Goal: Find specific page/section: Find specific page/section

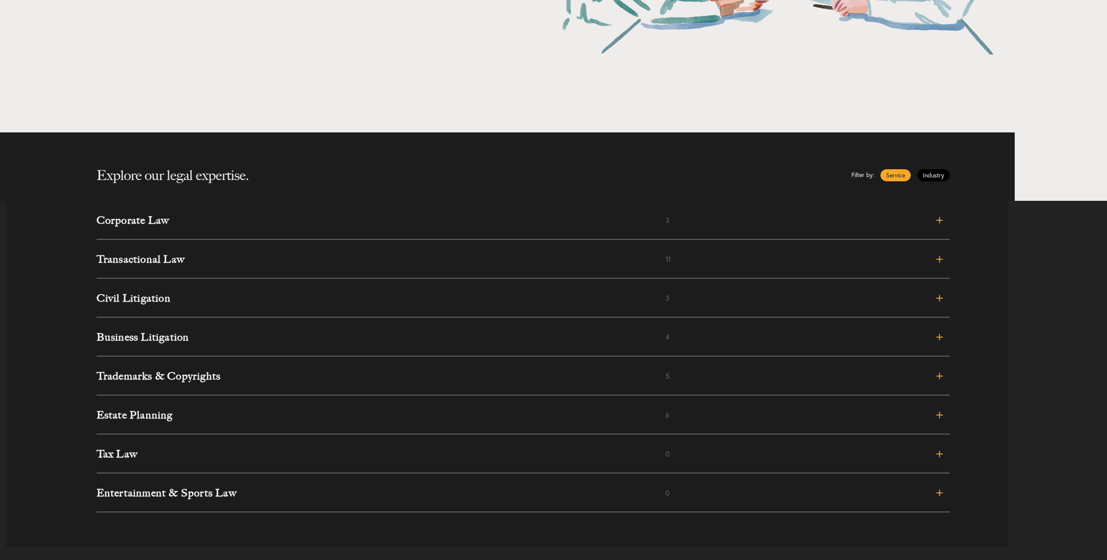
scroll to position [276, 0]
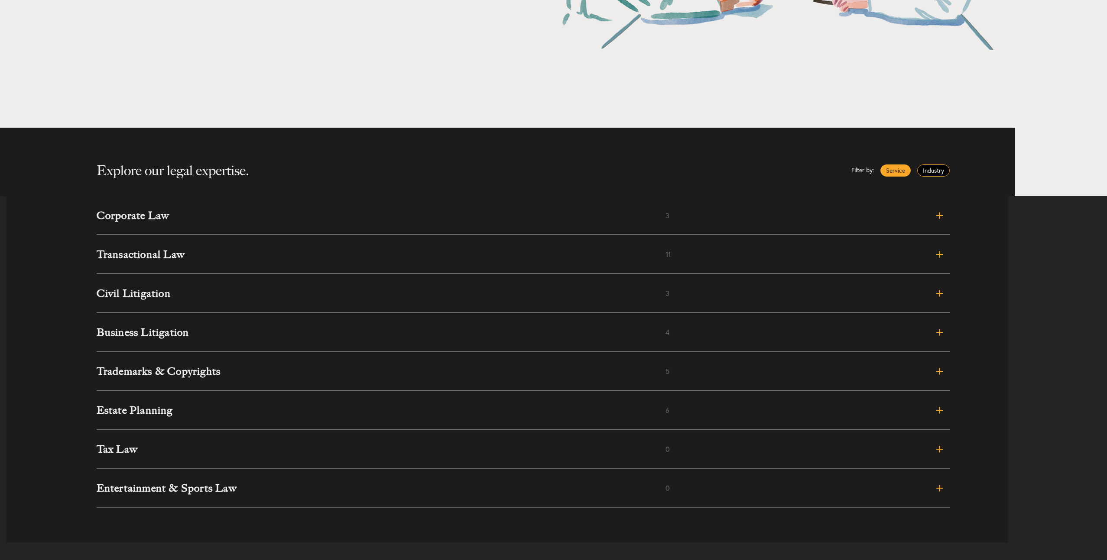
click at [938, 171] on link "Industry" at bounding box center [933, 171] width 32 height 12
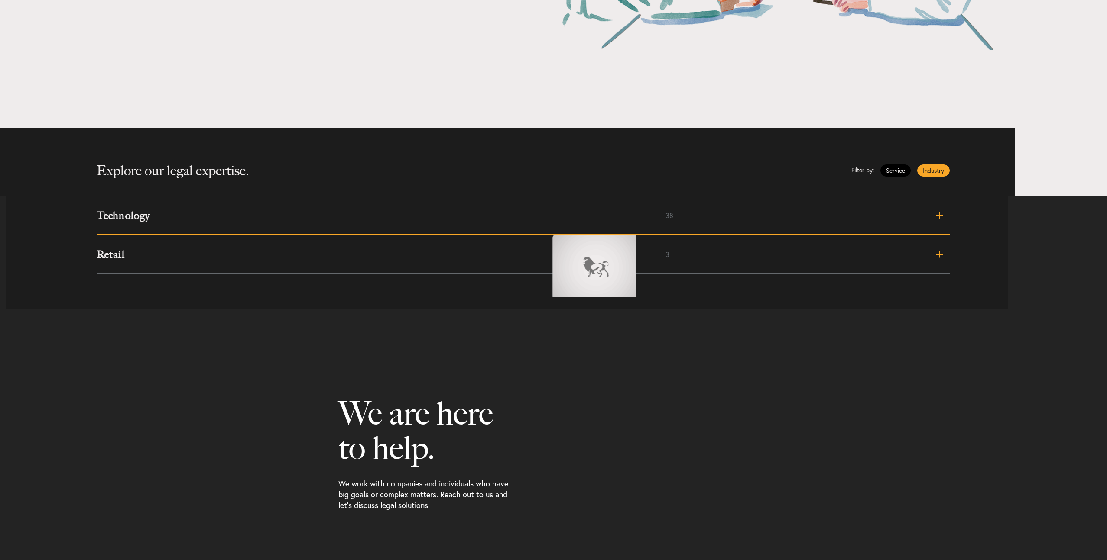
click at [544, 226] on link "Technology 38" at bounding box center [523, 215] width 853 height 39
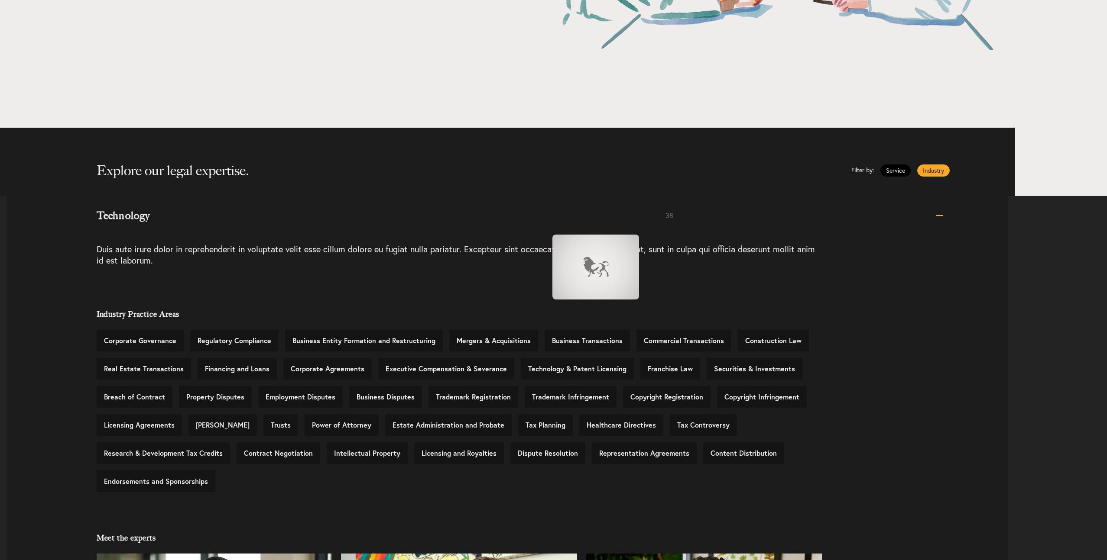
click at [544, 226] on link "Technology 38" at bounding box center [523, 215] width 853 height 39
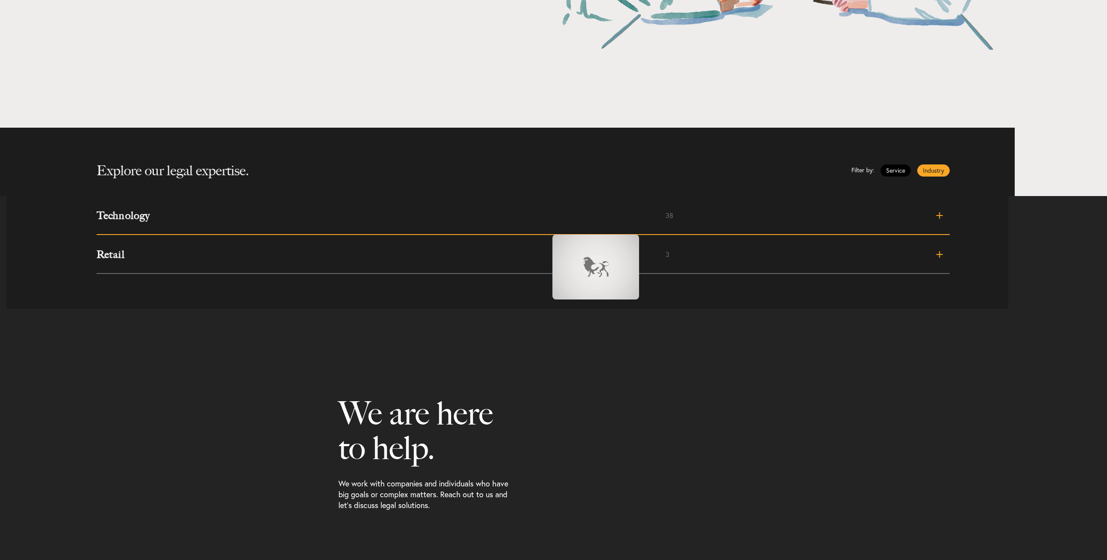
click at [544, 226] on link "Technology 38" at bounding box center [523, 215] width 853 height 39
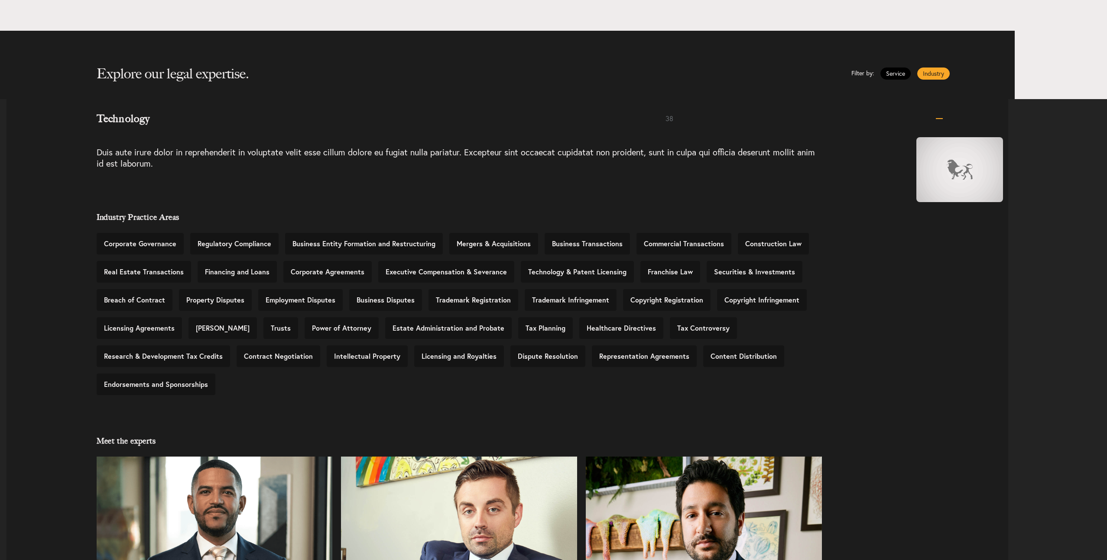
scroll to position [377, 0]
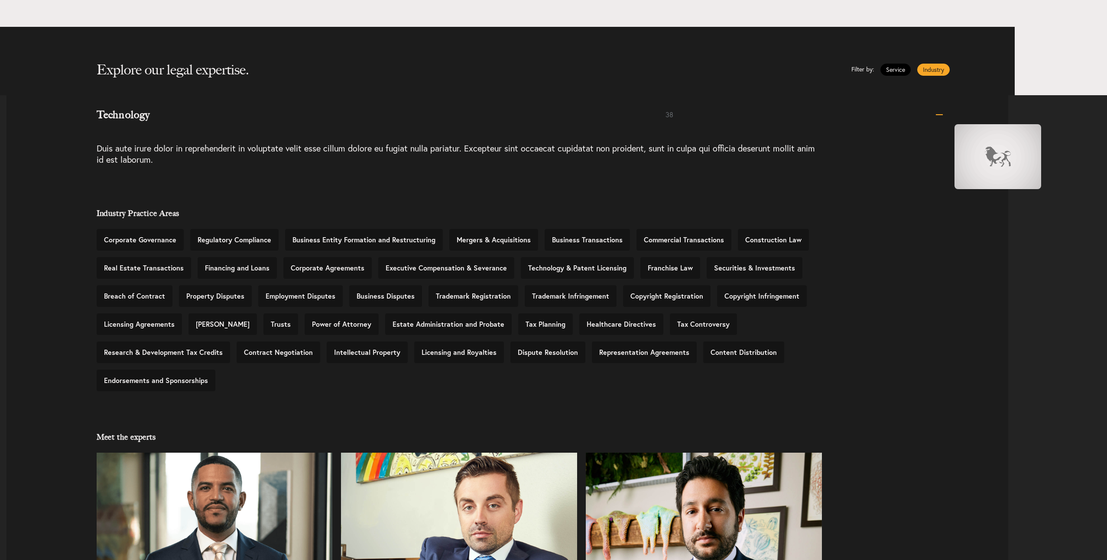
click at [945, 116] on link "Technology 38" at bounding box center [523, 114] width 853 height 39
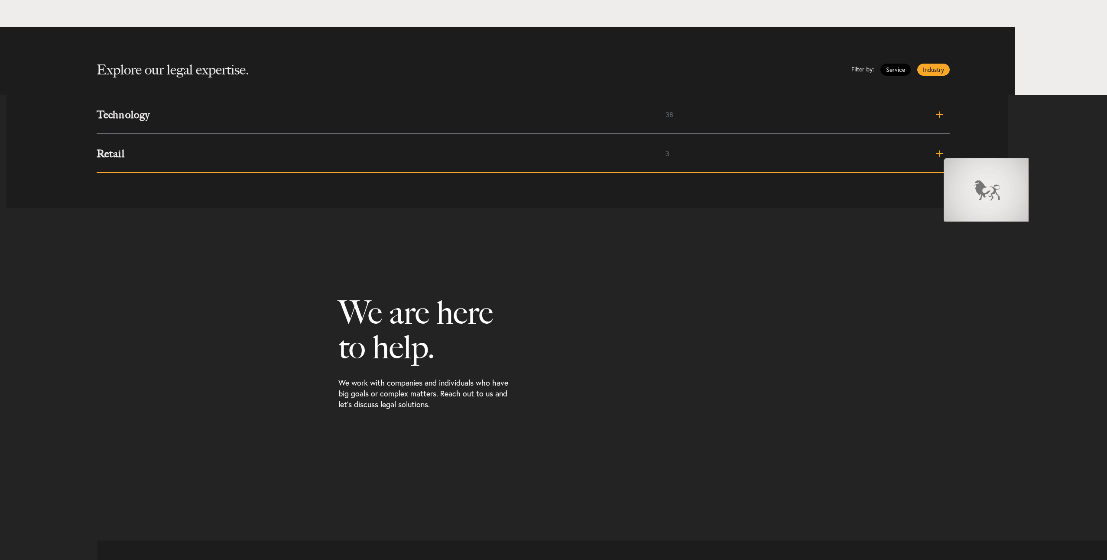
click at [935, 149] on link "Retail 3" at bounding box center [523, 153] width 853 height 39
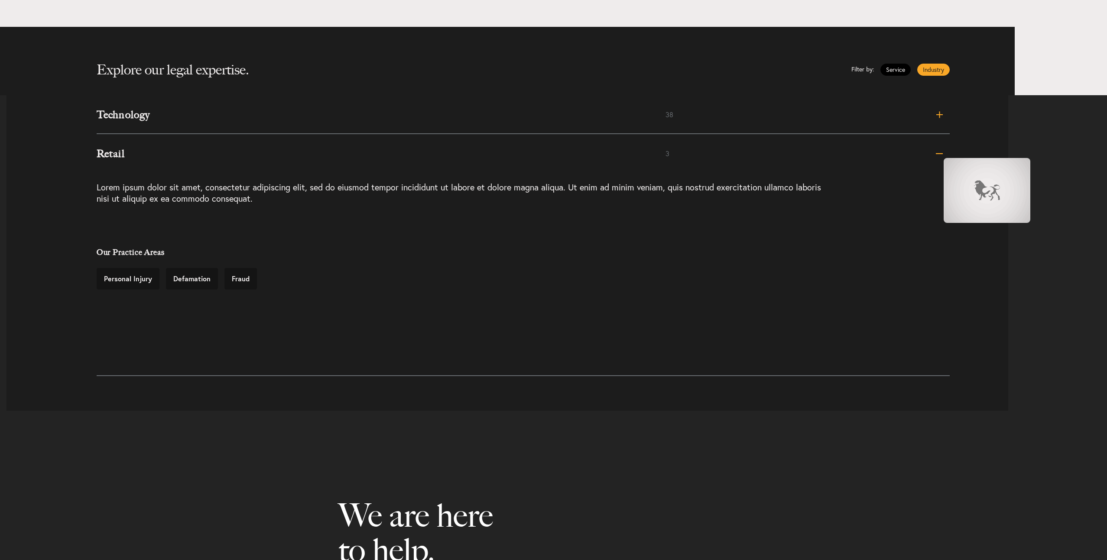
click at [935, 149] on link "Retail 3" at bounding box center [523, 153] width 853 height 39
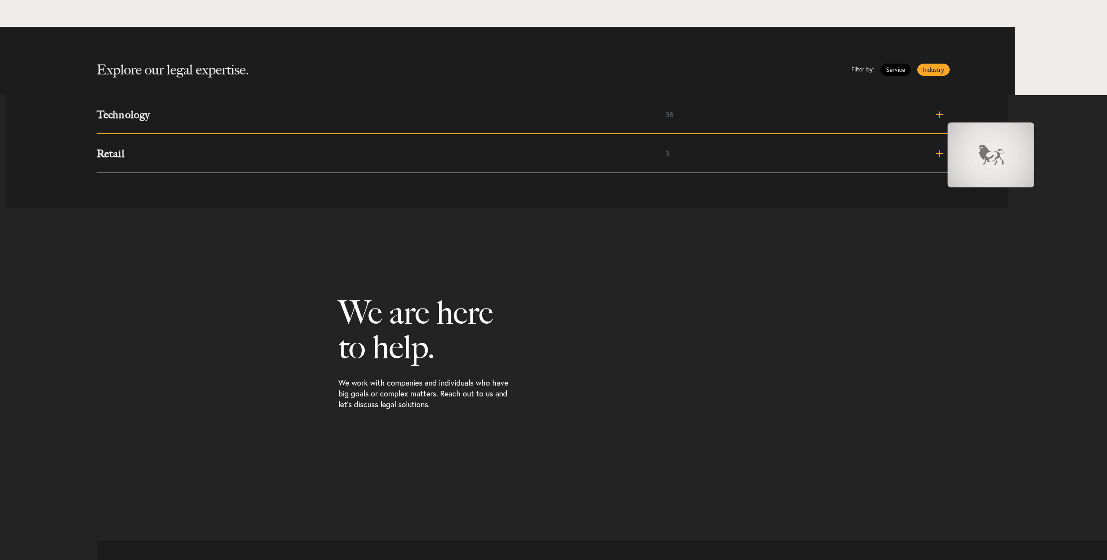
click at [938, 115] on span at bounding box center [878, 115] width 142 height 0
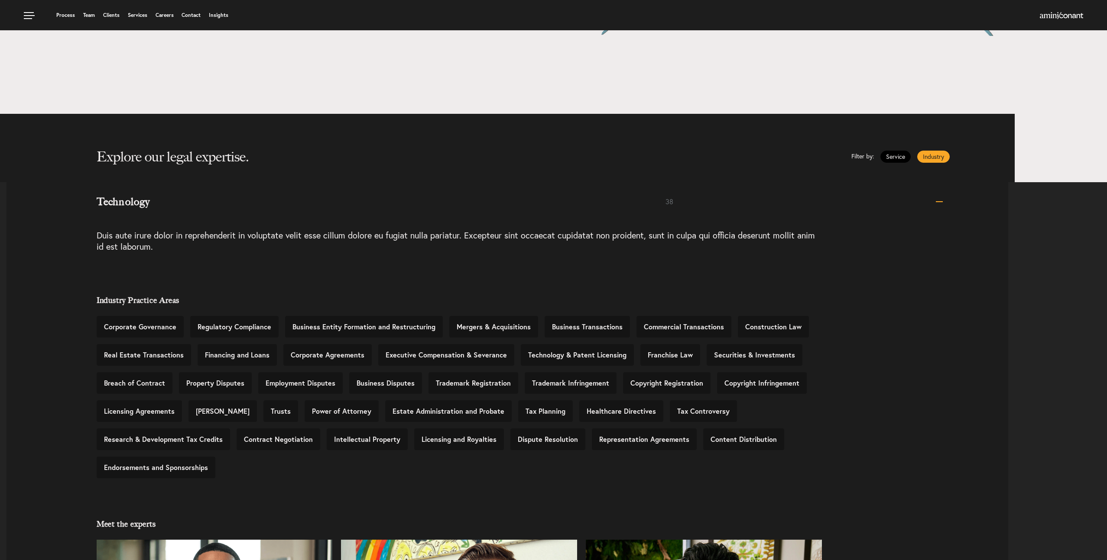
scroll to position [283, 0]
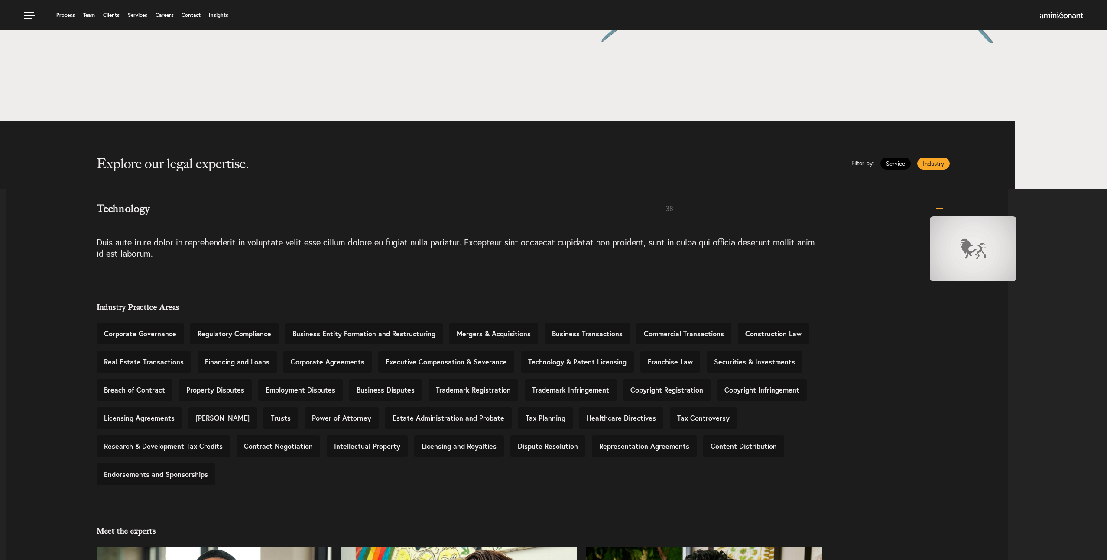
click at [921, 208] on link "Technology 38" at bounding box center [523, 208] width 853 height 39
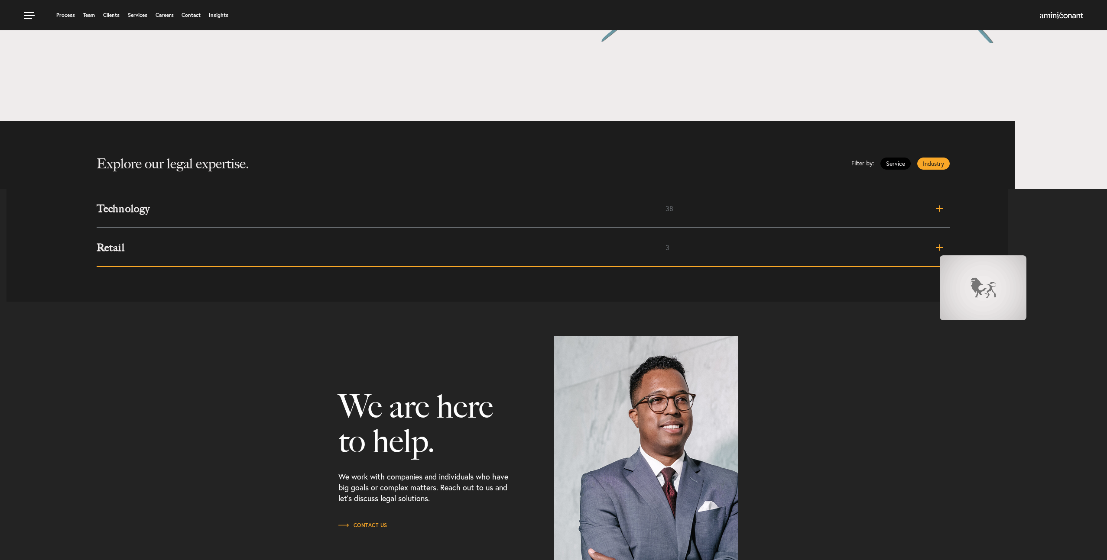
click at [931, 247] on link "Retail 3" at bounding box center [523, 247] width 853 height 39
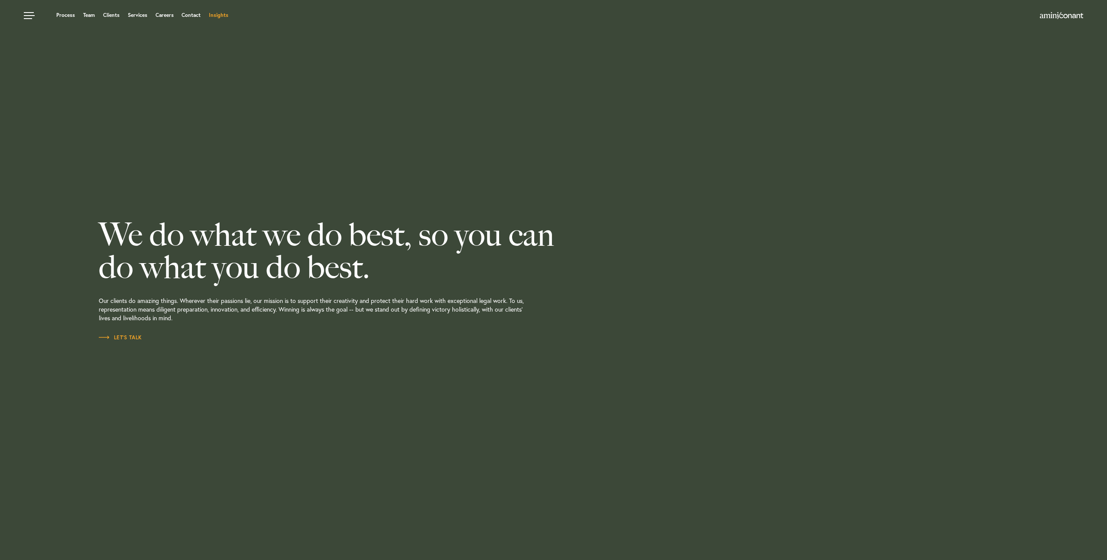
click at [215, 13] on link "Insights" at bounding box center [218, 15] width 19 height 5
